Goal: Task Accomplishment & Management: Complete application form

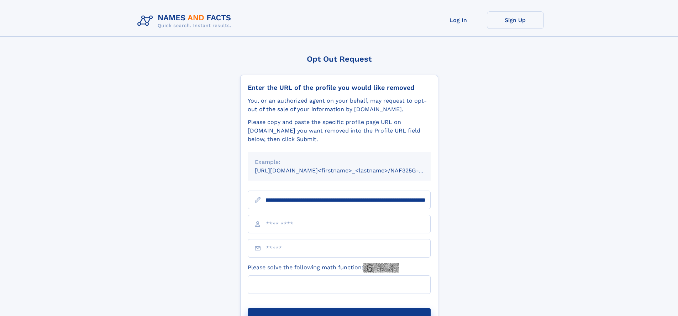
scroll to position [0, 84]
type input "**********"
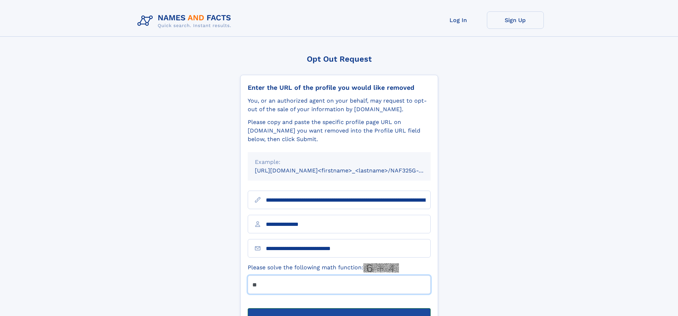
type input "**"
click at [339, 308] on button "Submit Opt Out Request" at bounding box center [339, 319] width 183 height 23
